Goal: Task Accomplishment & Management: Manage account settings

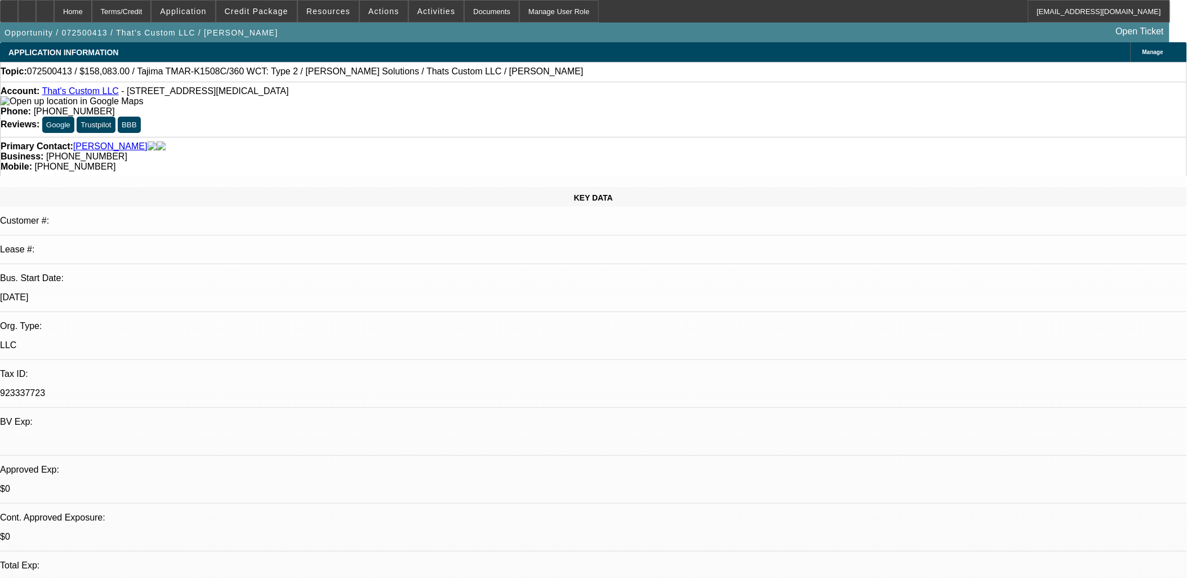
select select "0.15"
select select "2"
select select "0"
select select "0.15"
select select "2"
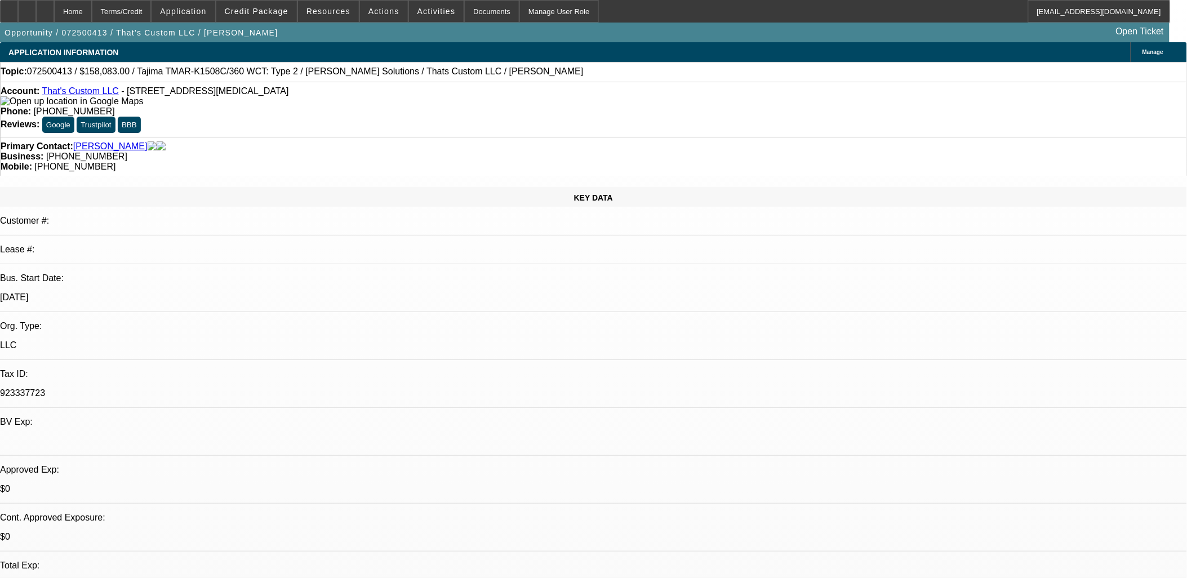
select select "0"
select select "0.15"
select select "2"
select select "0"
select select "0.15"
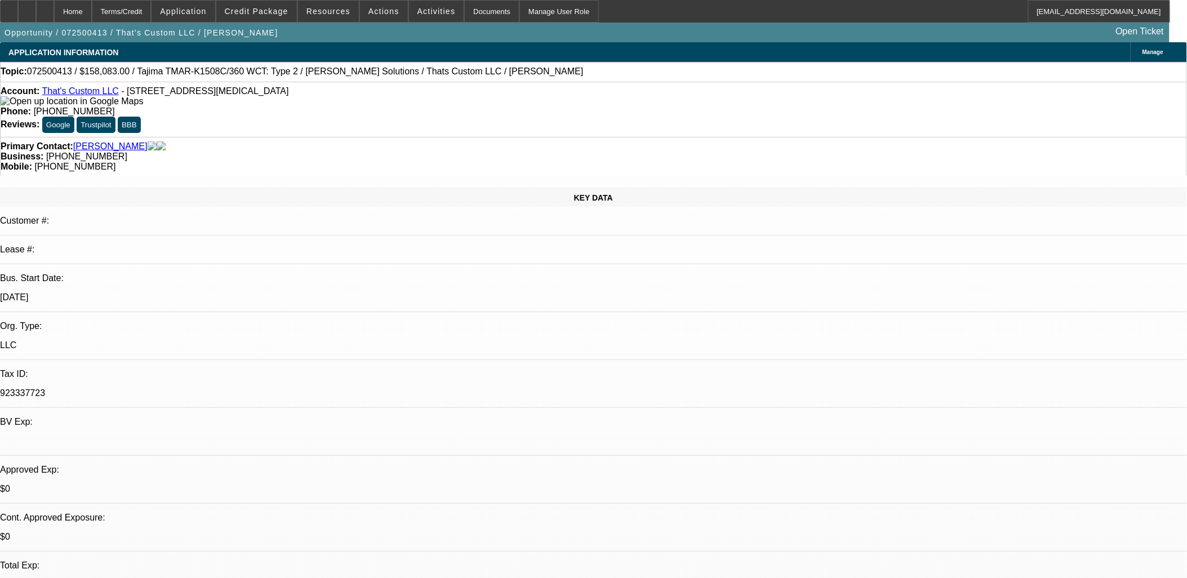
select select "2"
select select "0"
select select "1"
select select "2"
select select "6"
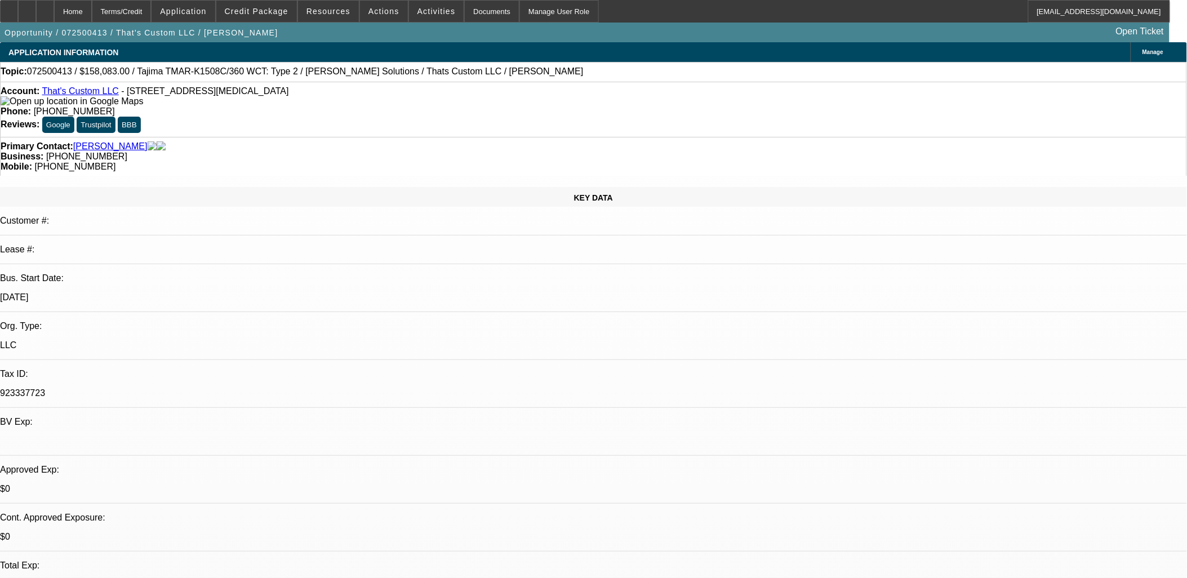
select select "1"
select select "2"
select select "6"
select select "1"
select select "2"
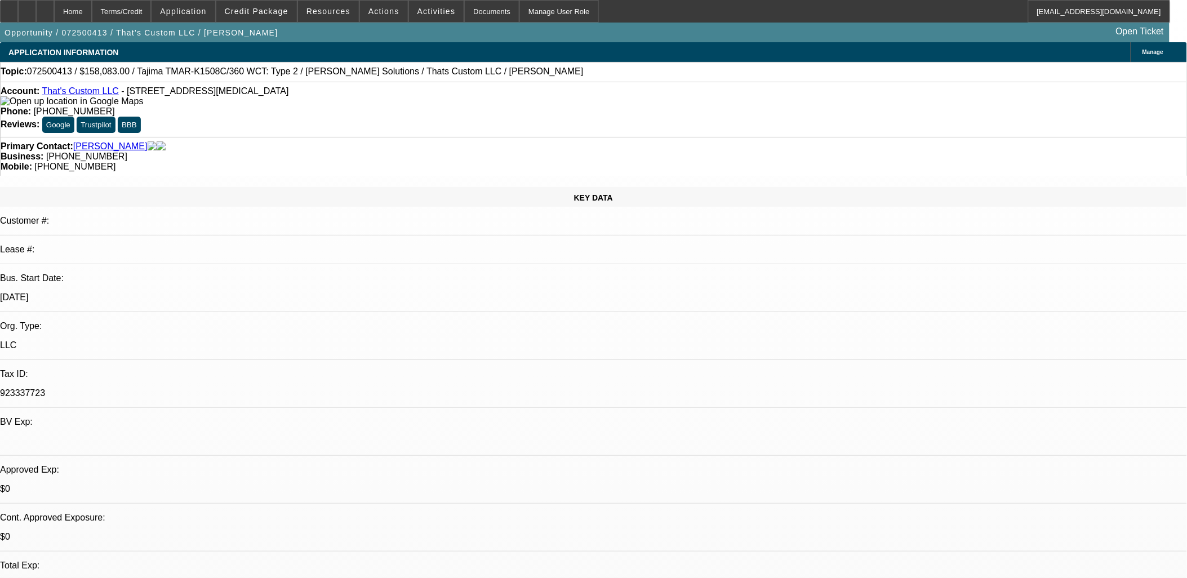
select select "6"
select select "1"
select select "2"
select select "6"
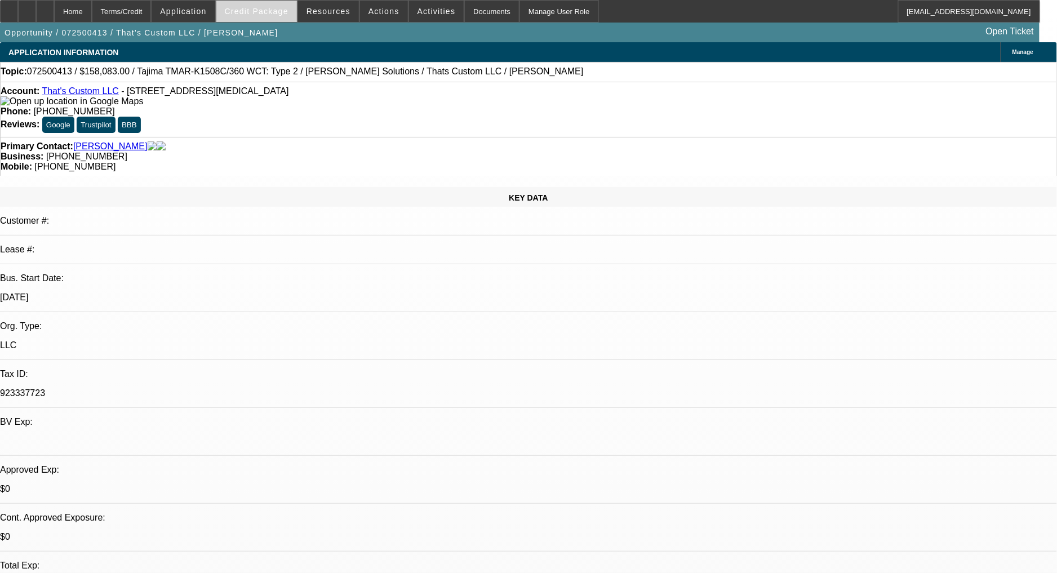
click at [282, 7] on span "Credit Package" at bounding box center [257, 11] width 64 height 9
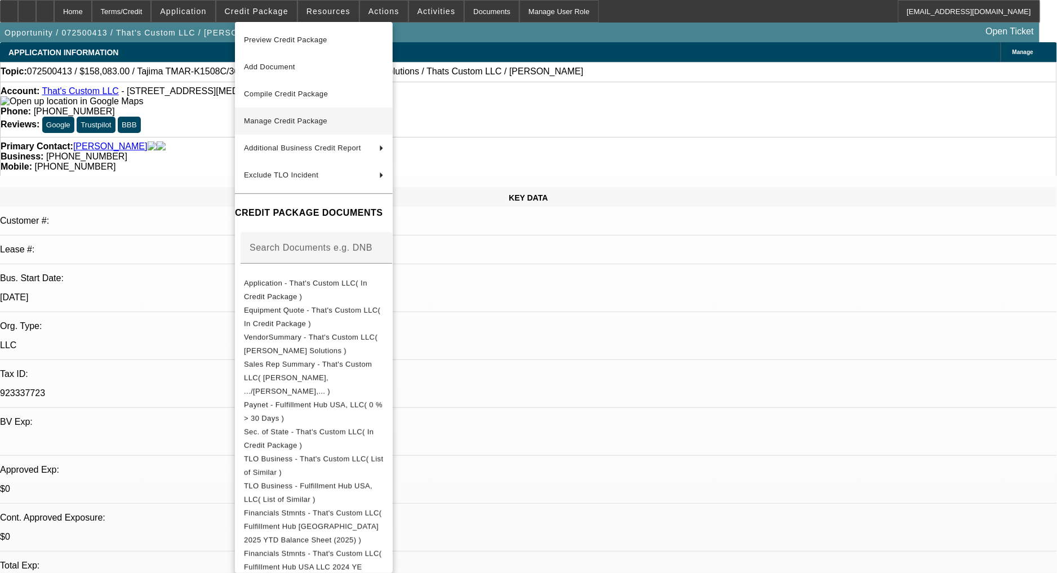
click at [353, 117] on span "Manage Credit Package" at bounding box center [314, 121] width 140 height 14
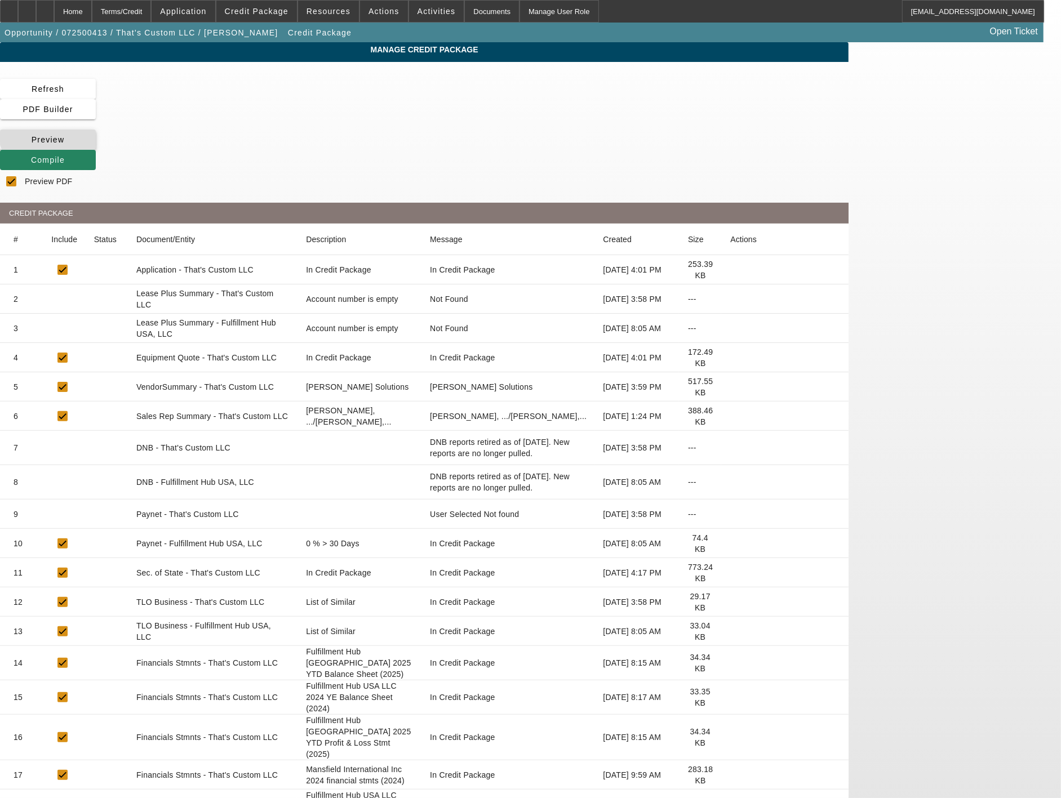
click at [96, 126] on span at bounding box center [48, 139] width 96 height 27
click at [424, 465] on mat-cell at bounding box center [360, 482] width 127 height 34
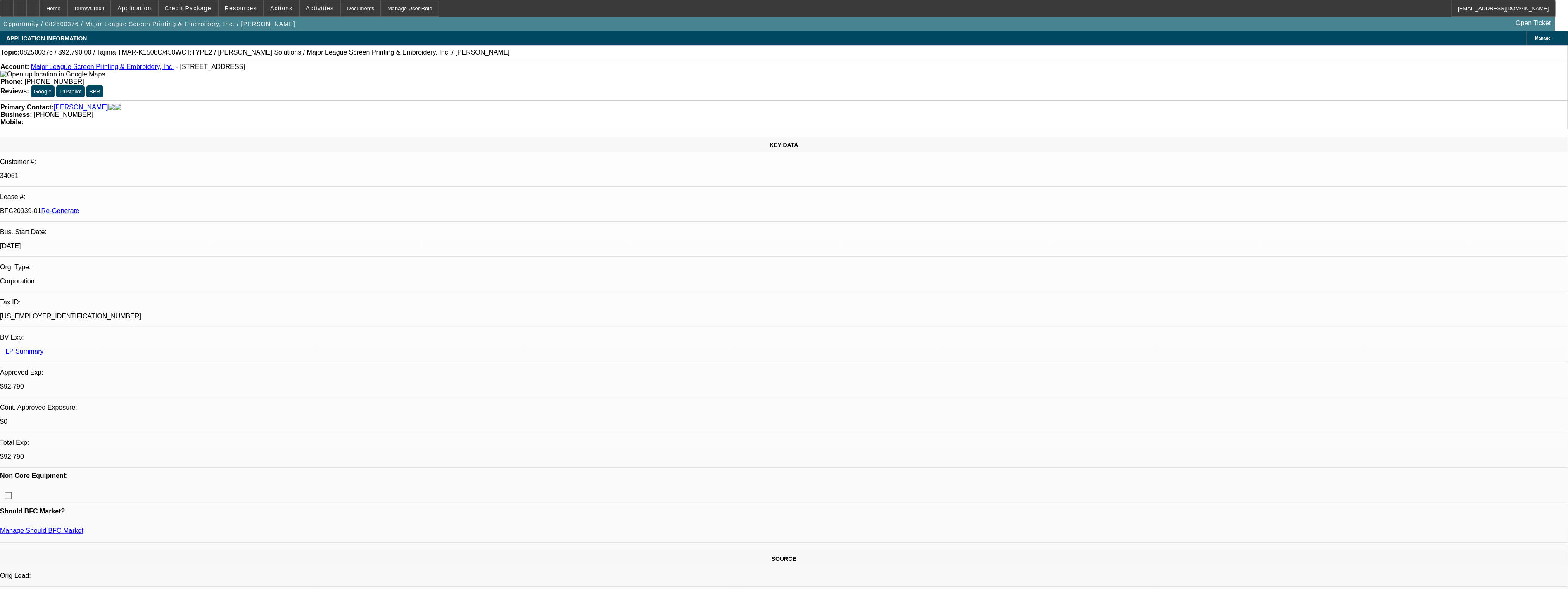
select select "0"
select select "2"
select select "0.1"
select select "0"
select select "2"
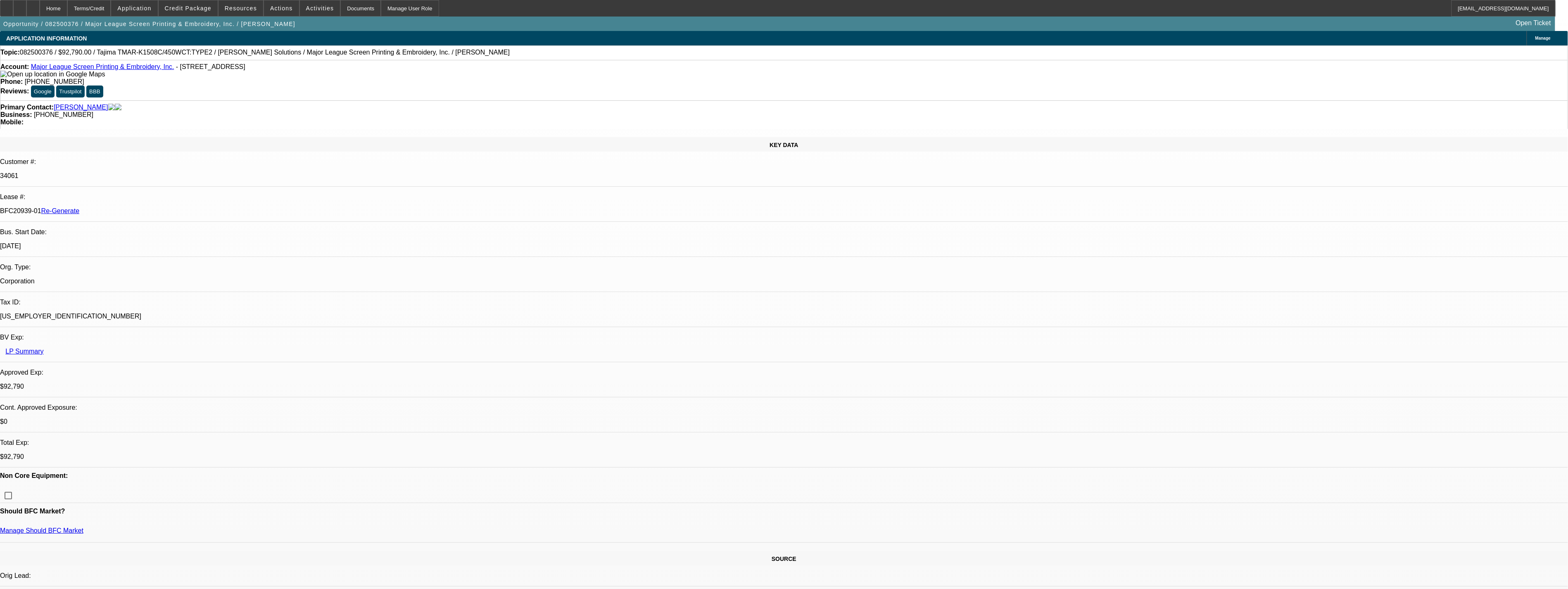
select select "0.1"
select select "0"
select select "2"
select select "0.1"
select select "0"
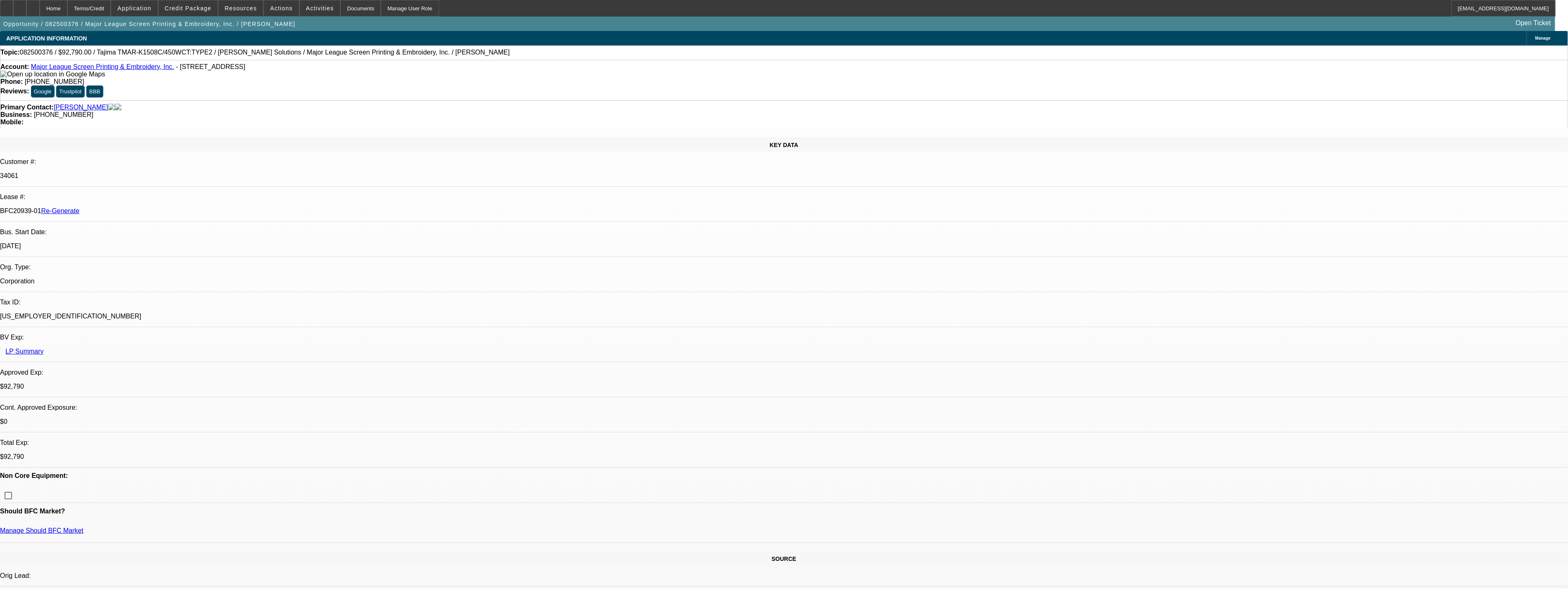
select select "2"
select select "0.1"
select select "1"
select select "2"
select select "4"
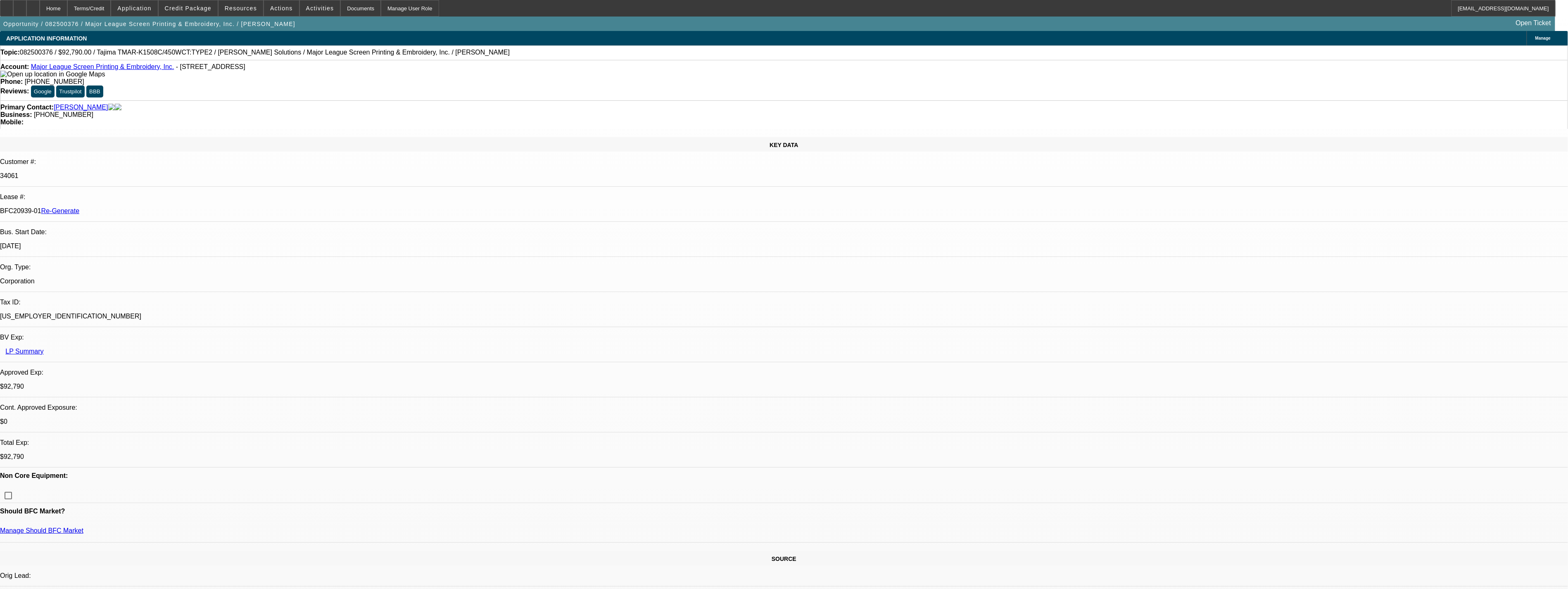
select select "1"
select select "2"
select select "4"
select select "1"
select select "2"
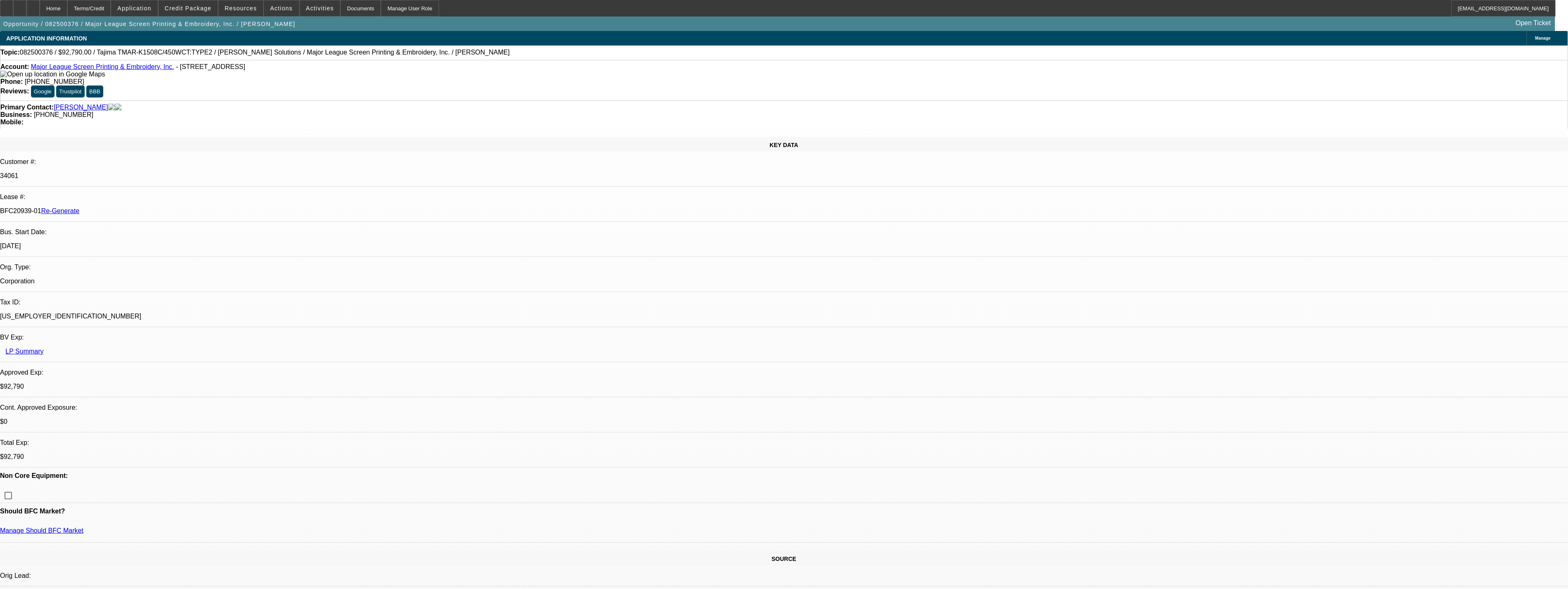
select select "4"
select select "1"
select select "2"
select select "4"
click at [20, 5] on icon at bounding box center [20, 5] width 0 height 0
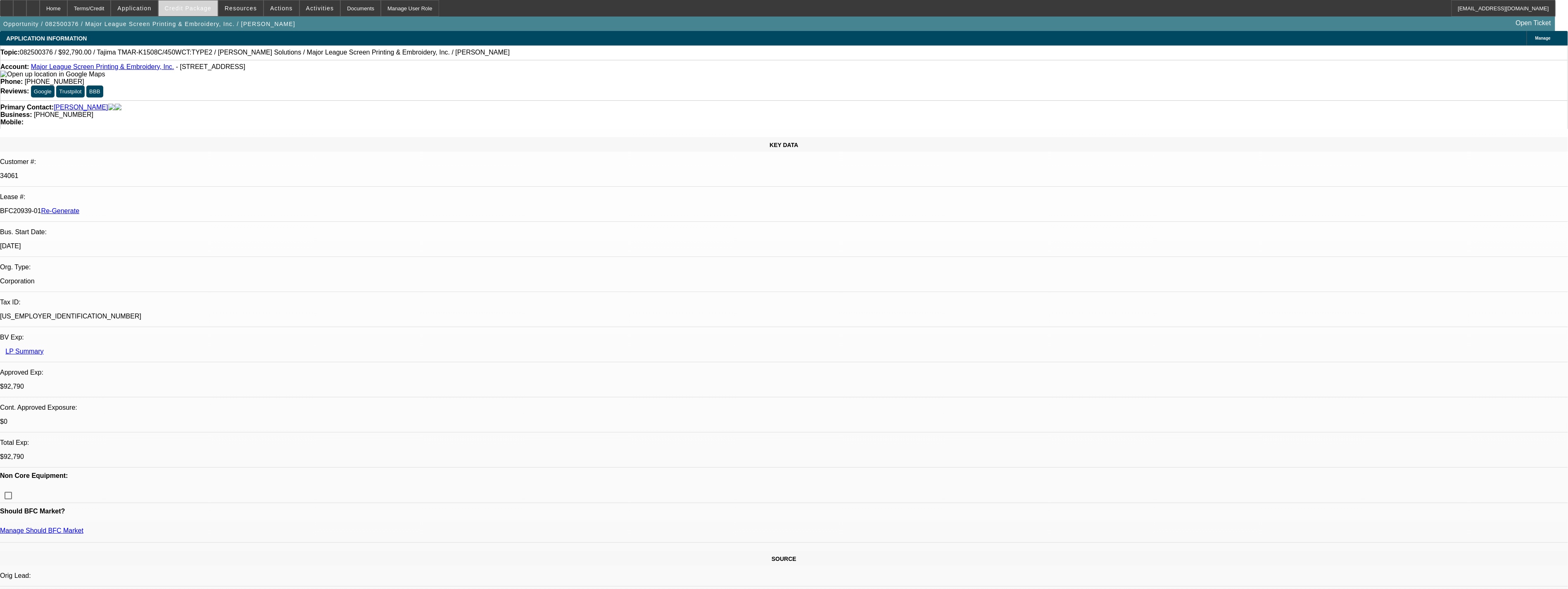
click at [200, 10] on span "Credit Package" at bounding box center [188, 8] width 47 height 7
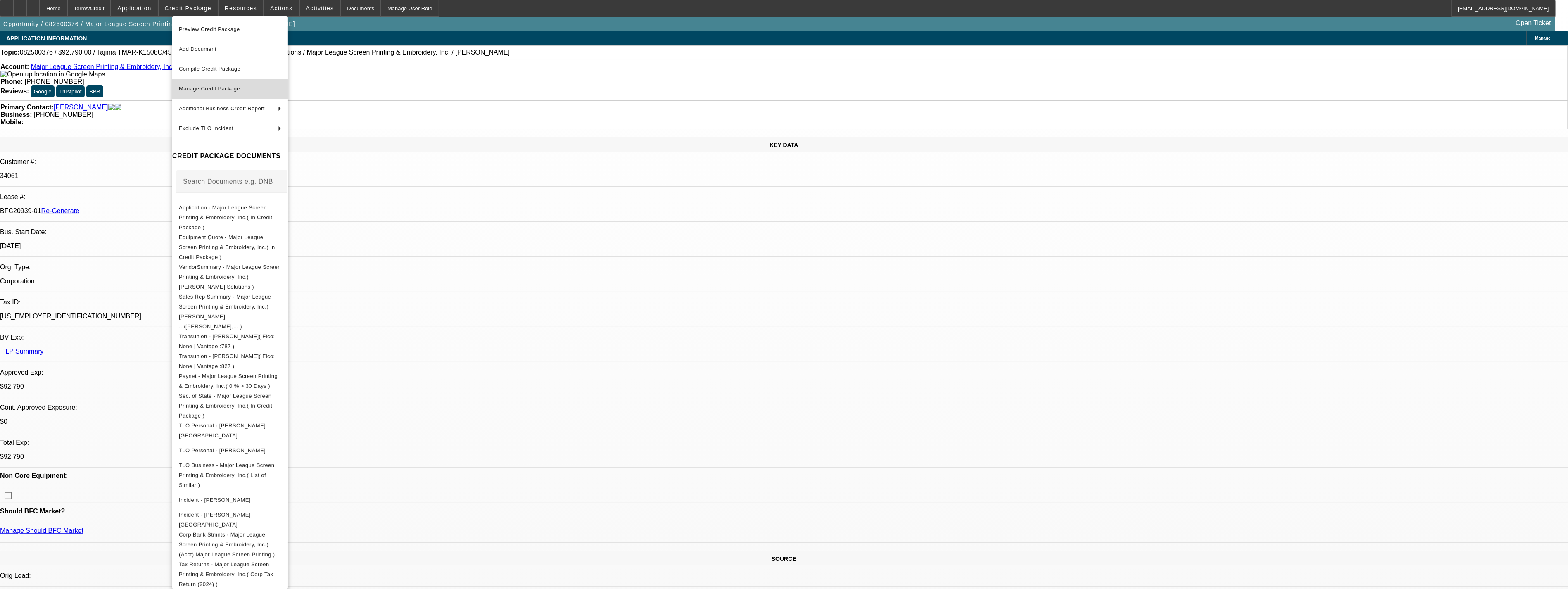
click at [232, 86] on span "Manage Credit Package" at bounding box center [209, 89] width 61 height 6
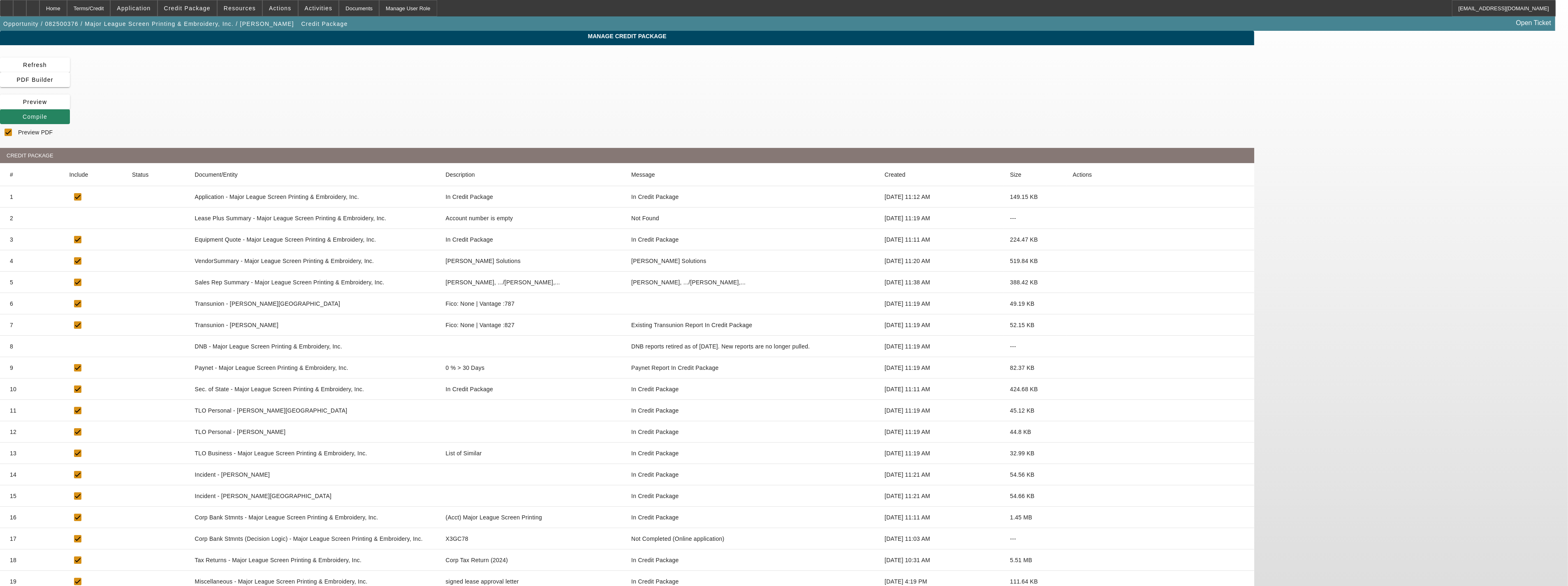
click at [1073, 560] on icon at bounding box center [1073, 560] width 0 height 0
click at [47, 99] on span "Preview" at bounding box center [35, 101] width 24 height 7
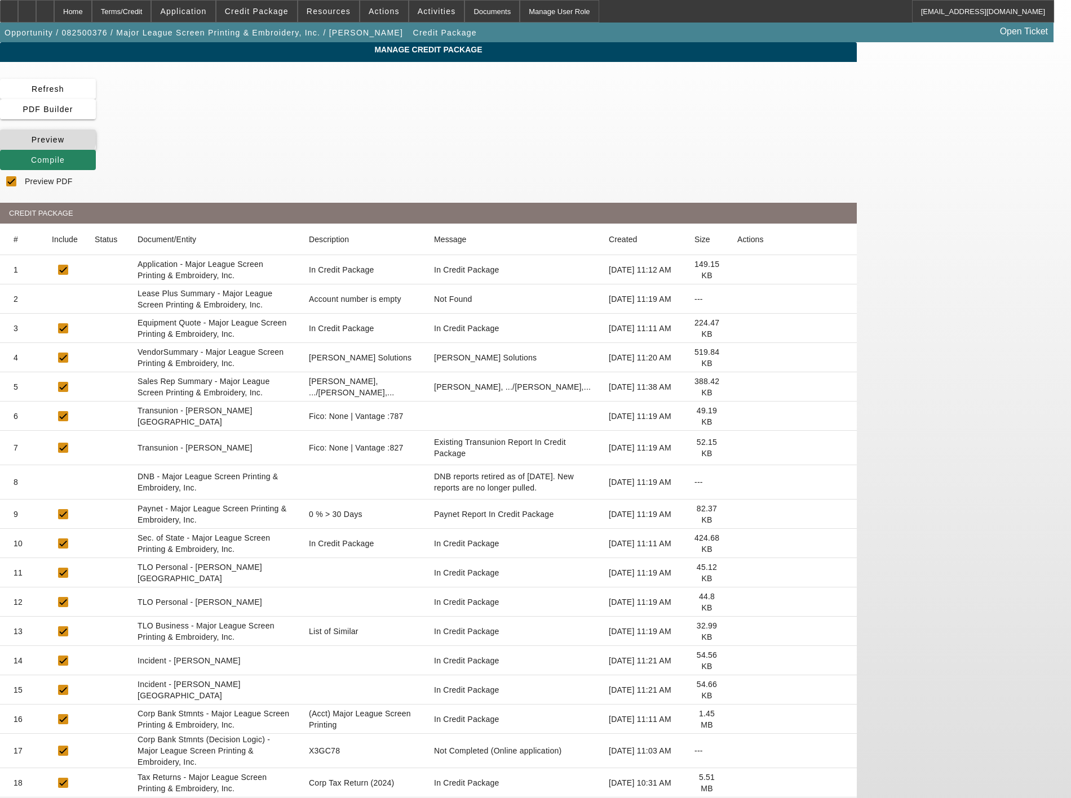
click at [32, 135] on icon at bounding box center [32, 139] width 0 height 9
